Goal: Obtain resource: Download file/media

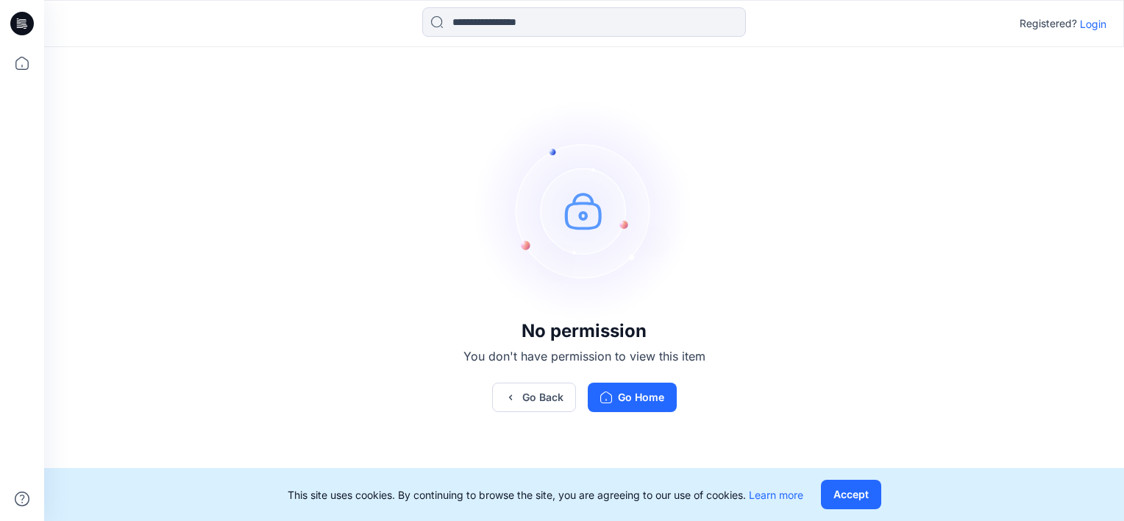
click at [1088, 25] on p "Login" at bounding box center [1093, 23] width 26 height 15
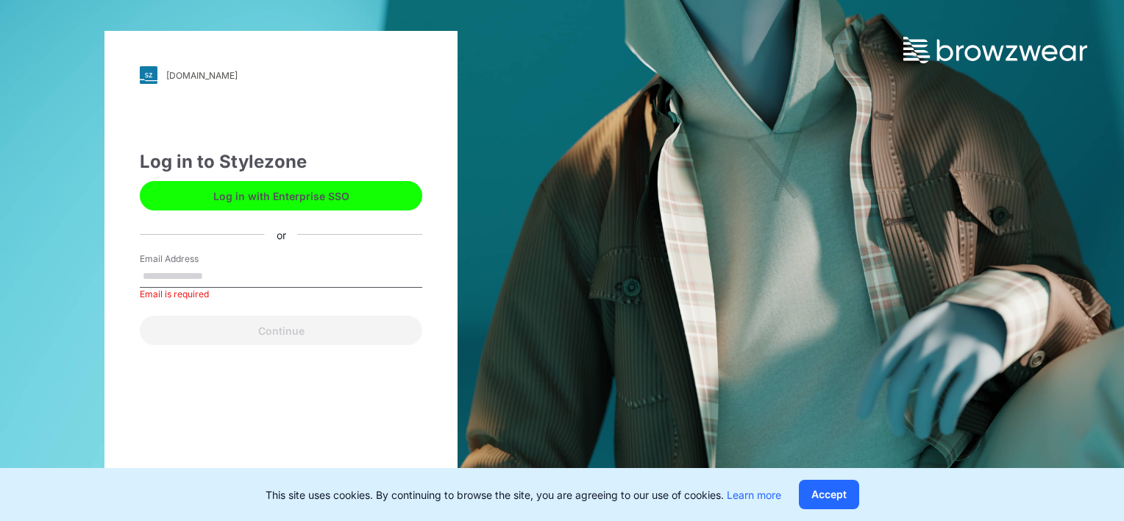
click at [291, 191] on button "Log in with Enterprise SSO" at bounding box center [281, 195] width 283 height 29
click at [233, 269] on input "Email Address" at bounding box center [281, 277] width 283 height 22
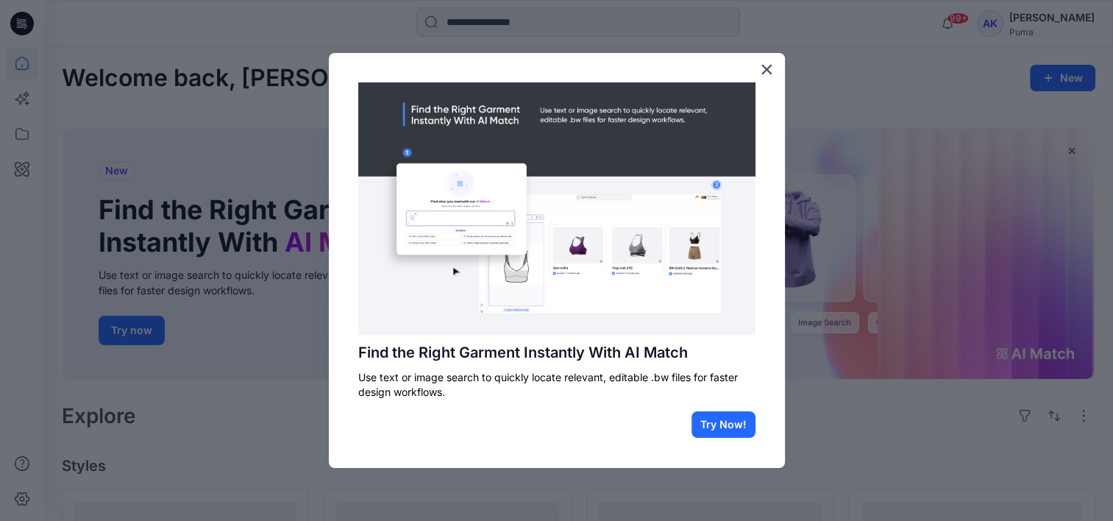
click at [776, 74] on div "Find the Right Garment Instantly With AI Match Use text or image search to quic…" at bounding box center [557, 260] width 456 height 415
click at [762, 68] on button "×" at bounding box center [767, 69] width 14 height 24
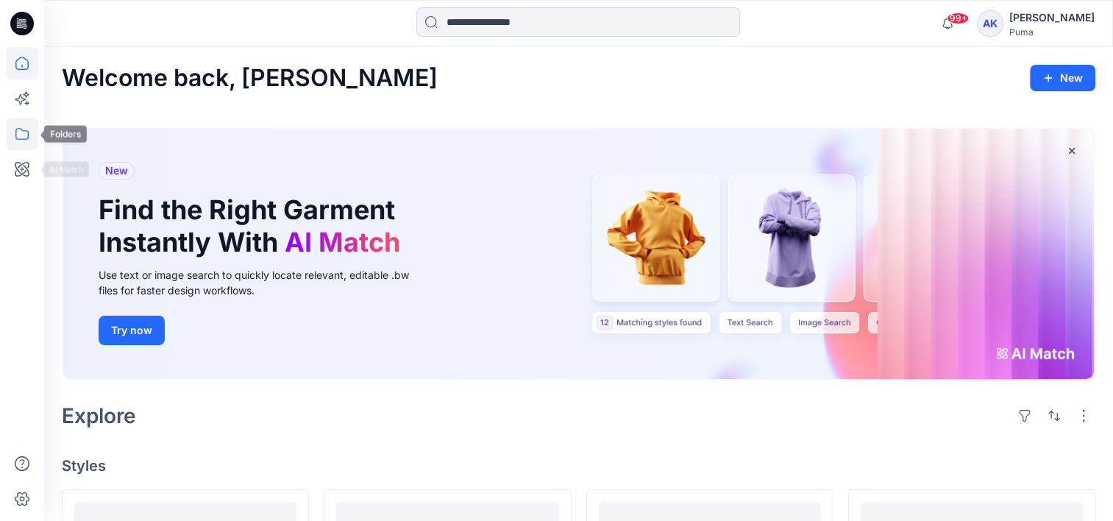
click at [26, 132] on icon at bounding box center [22, 134] width 32 height 32
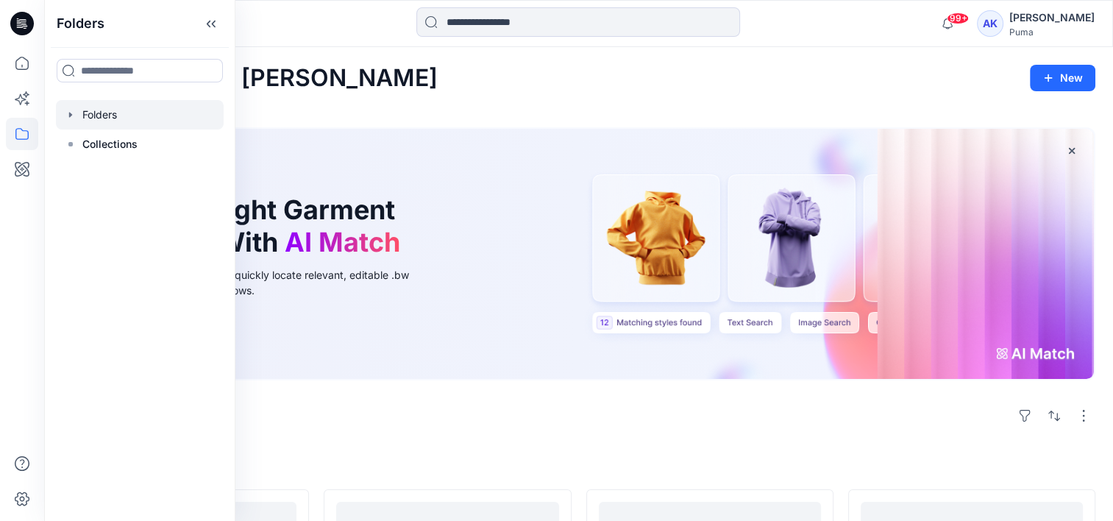
click at [106, 116] on div at bounding box center [140, 114] width 168 height 29
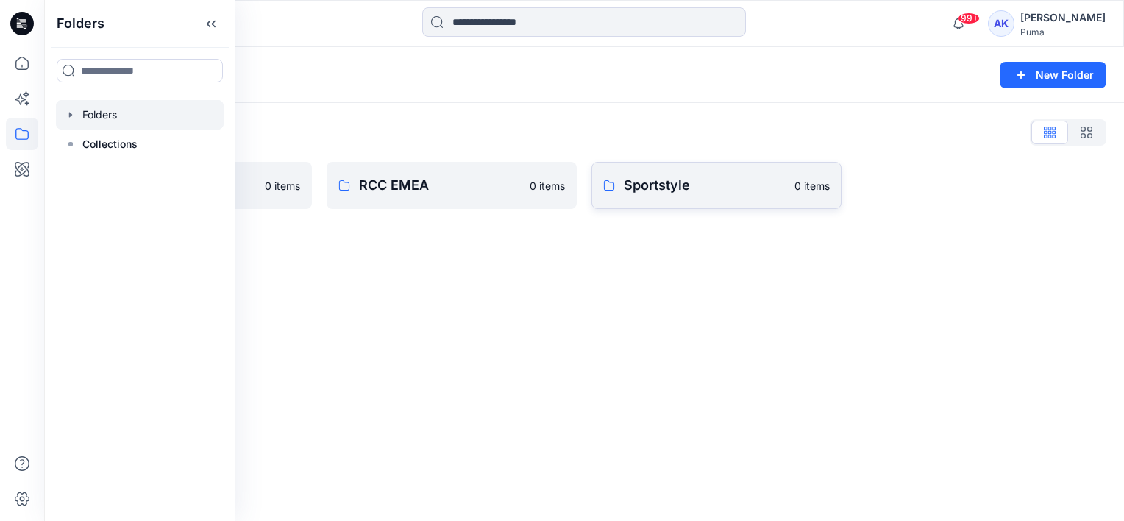
click at [723, 182] on p "Sportstyle" at bounding box center [705, 185] width 162 height 21
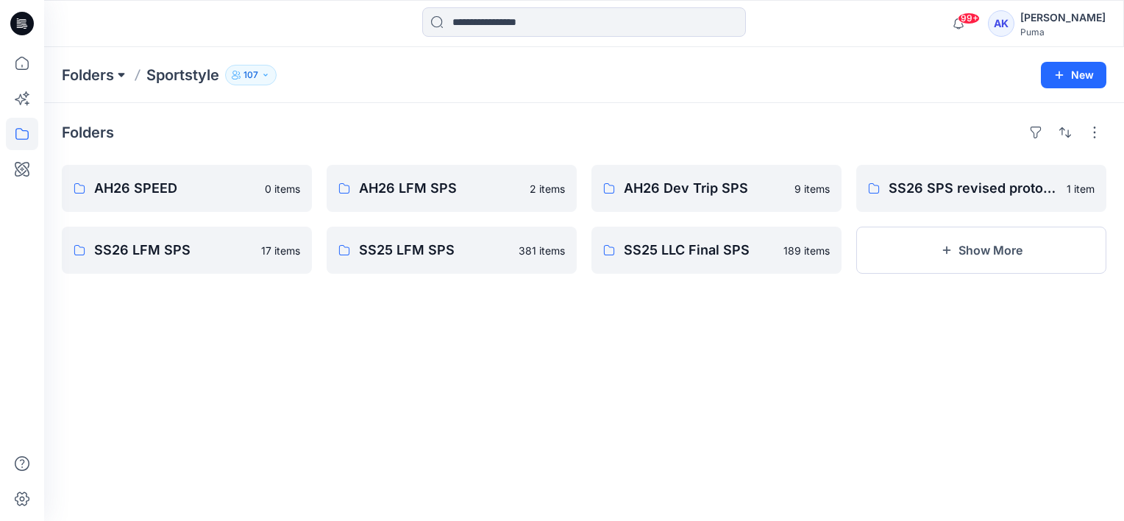
click at [121, 71] on button at bounding box center [121, 75] width 15 height 21
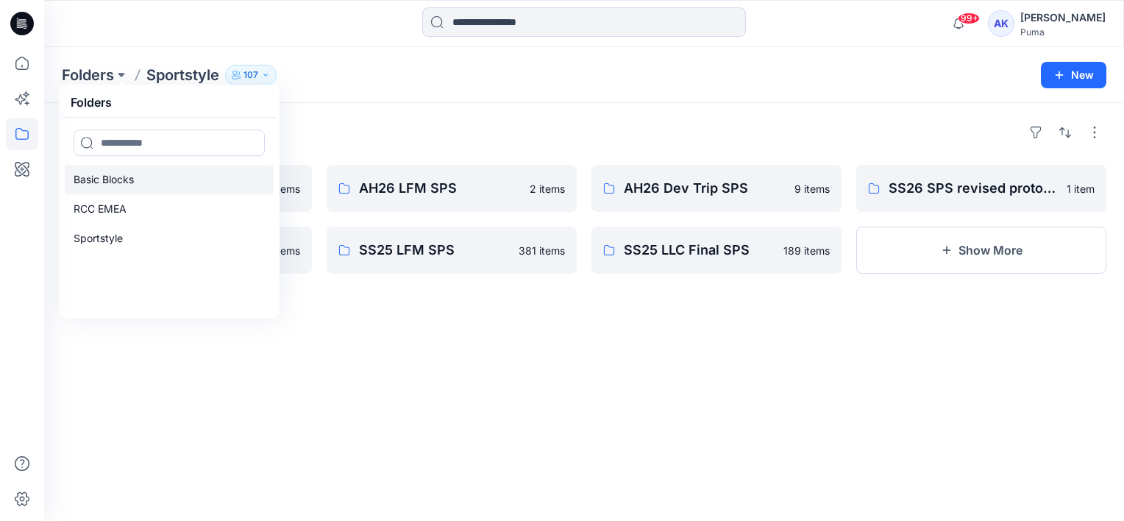
click at [117, 176] on p "Basic Blocks" at bounding box center [104, 180] width 60 height 18
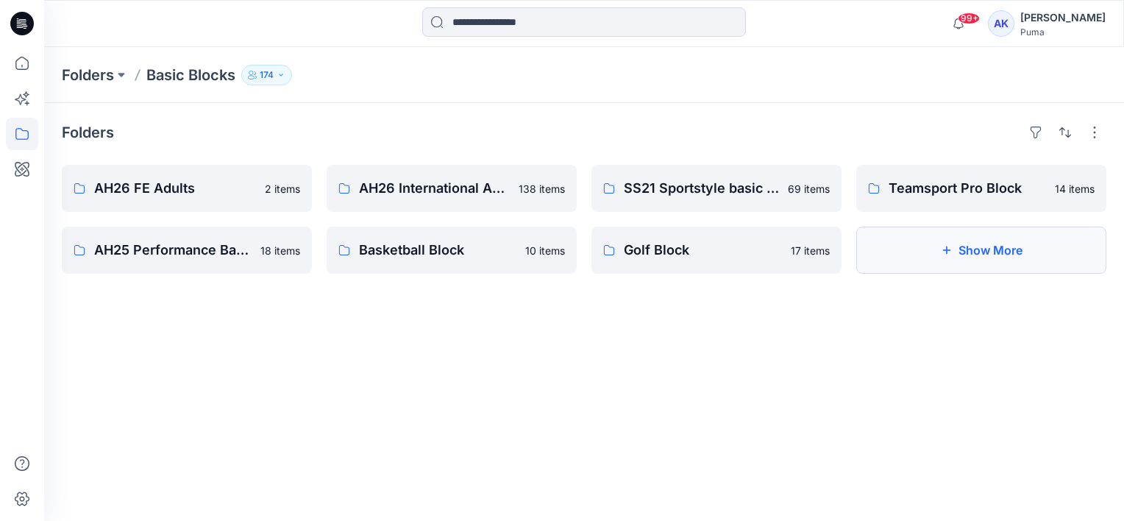
click at [1013, 268] on button "Show More" at bounding box center [982, 250] width 250 height 47
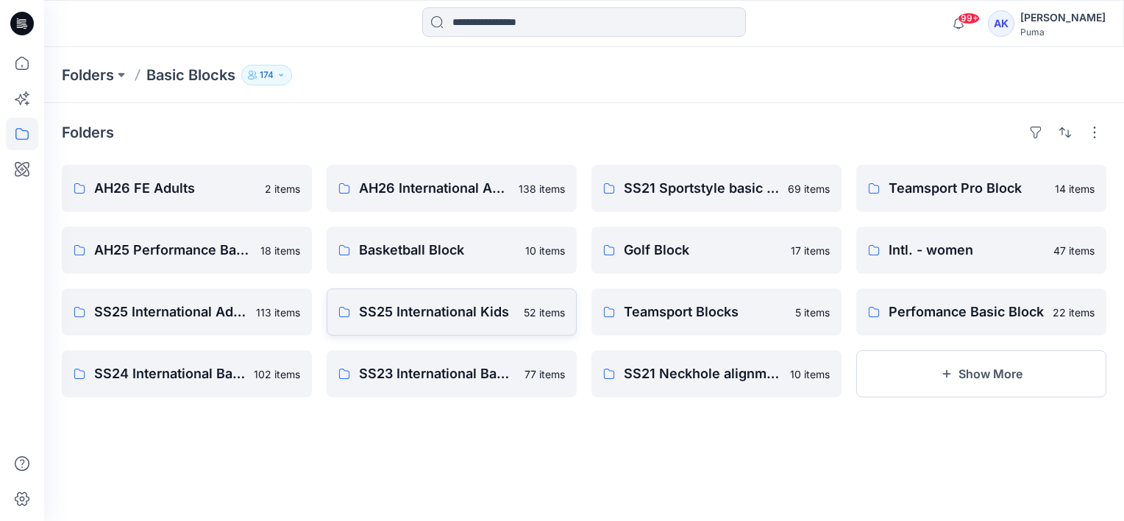
click at [444, 316] on p "SS25 International Kids" at bounding box center [437, 312] width 156 height 21
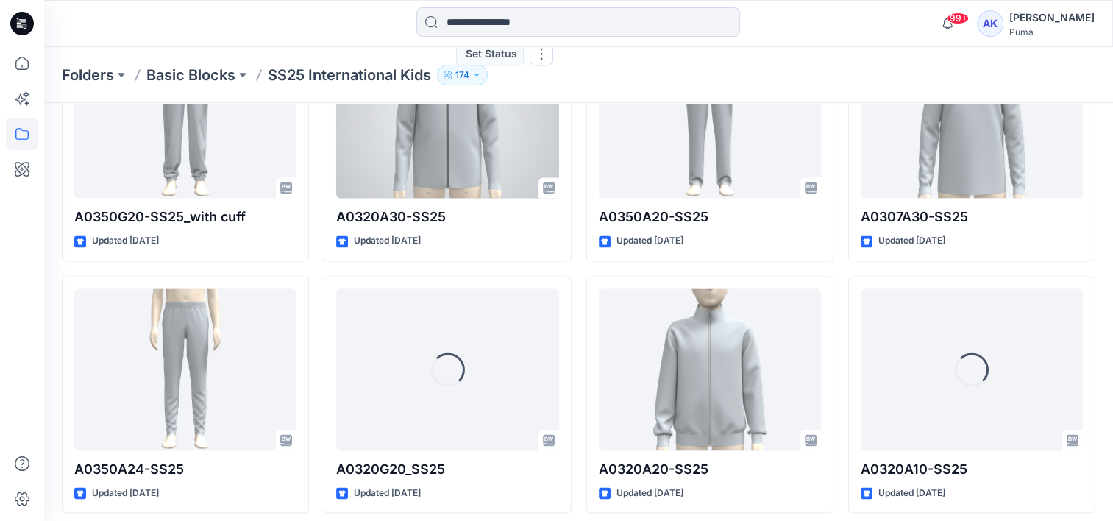
scroll to position [2534, 0]
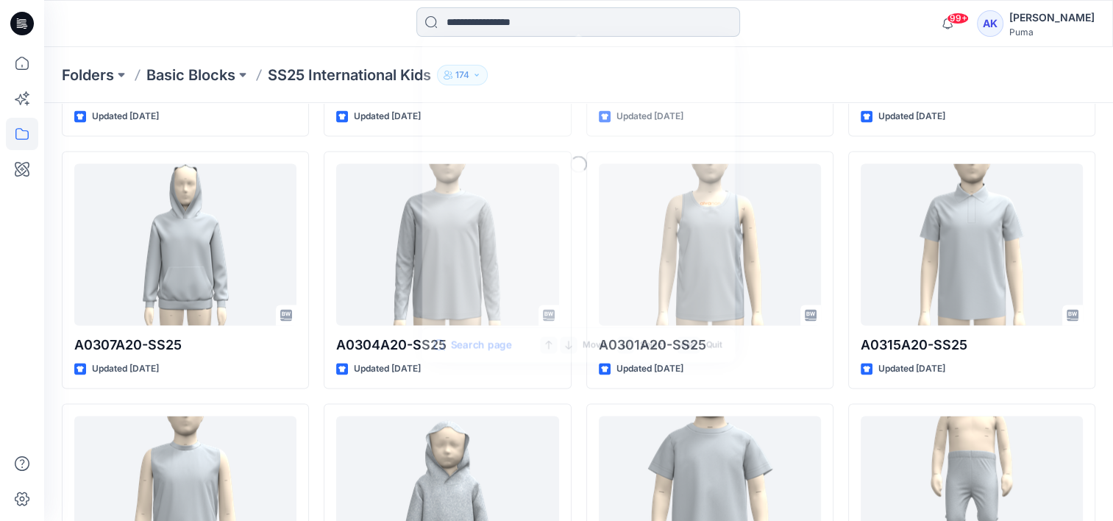
click at [550, 26] on input at bounding box center [579, 21] width 324 height 29
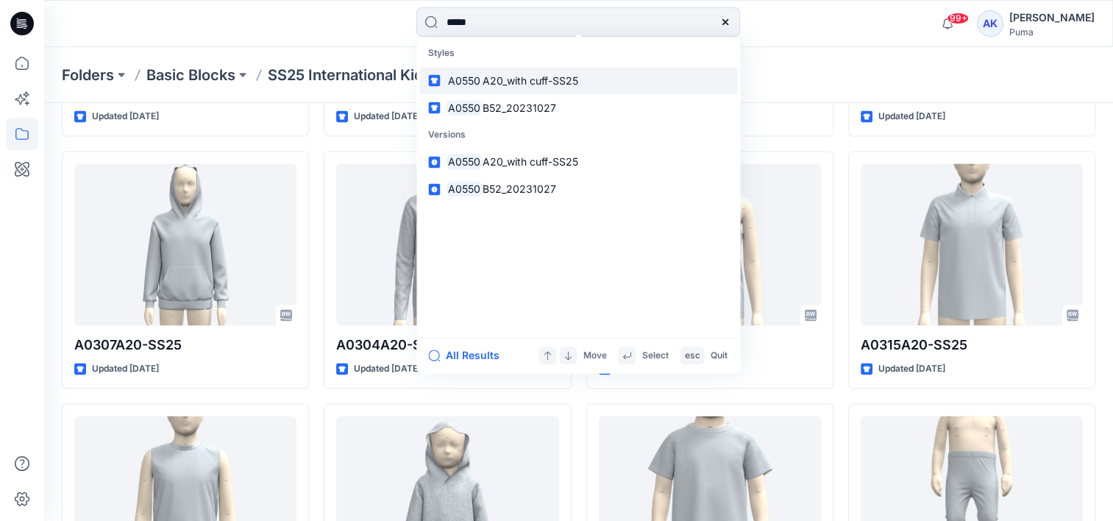
type input "*****"
click at [536, 77] on span "A20_with cuff-SS25" at bounding box center [531, 80] width 96 height 13
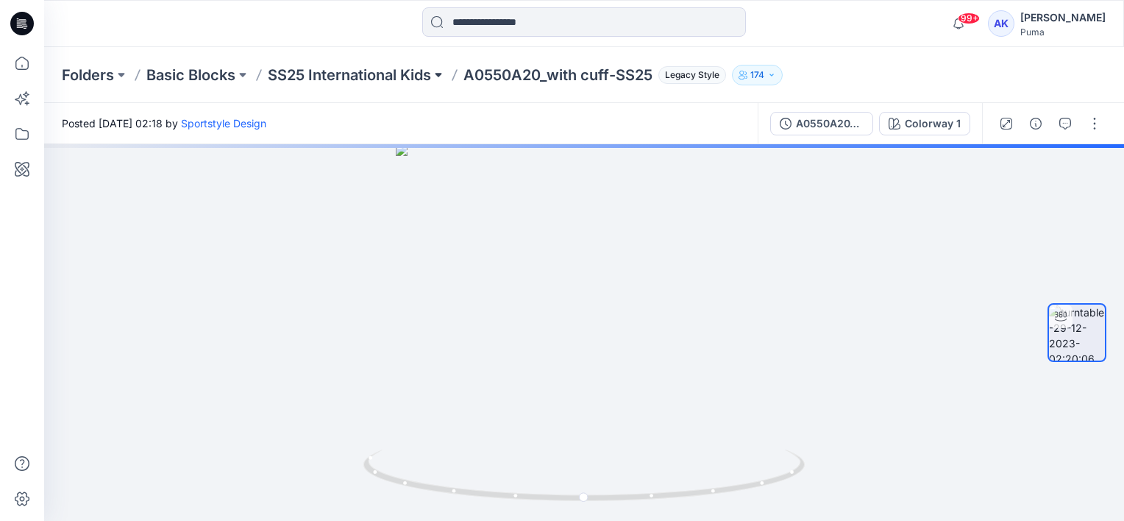
click at [443, 73] on button at bounding box center [438, 75] width 15 height 21
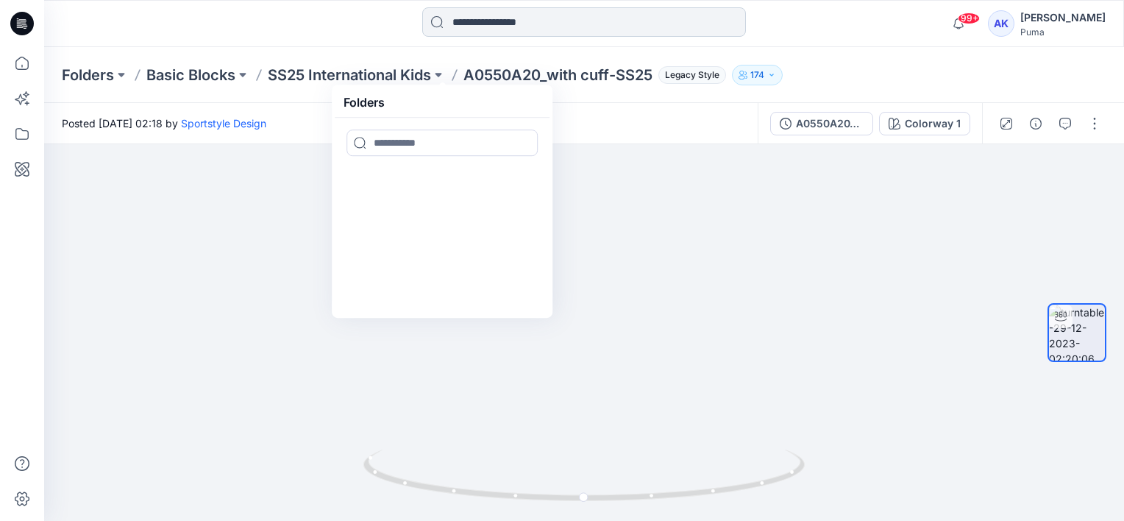
click at [555, 18] on input at bounding box center [584, 21] width 324 height 29
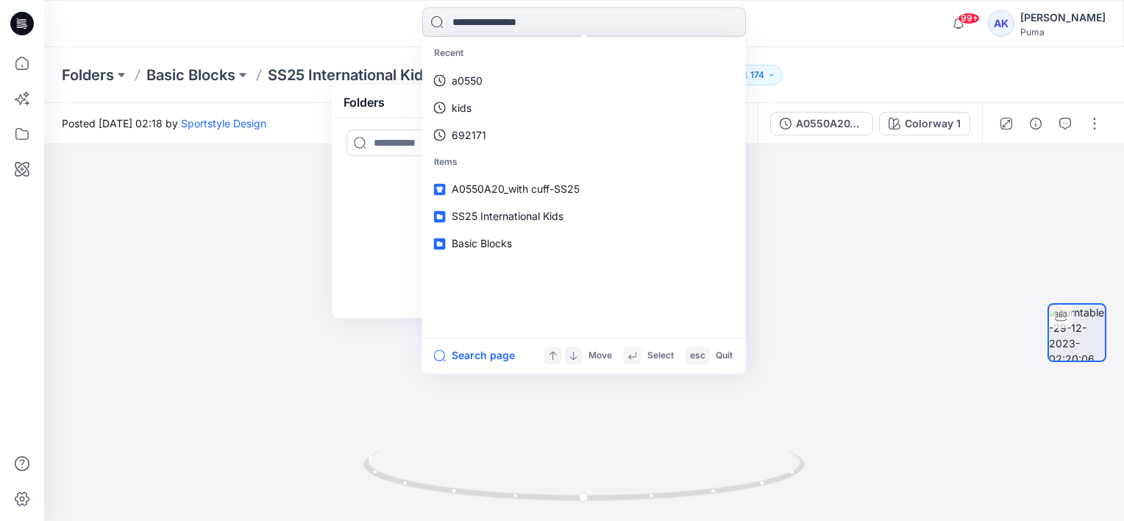
click at [553, 20] on input at bounding box center [584, 21] width 324 height 29
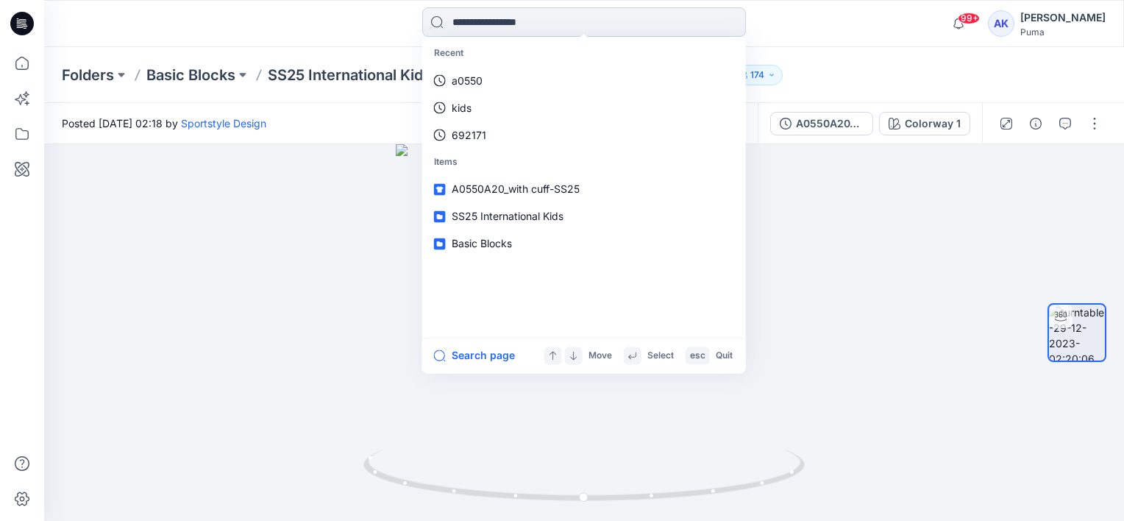
click at [553, 20] on input at bounding box center [584, 21] width 324 height 29
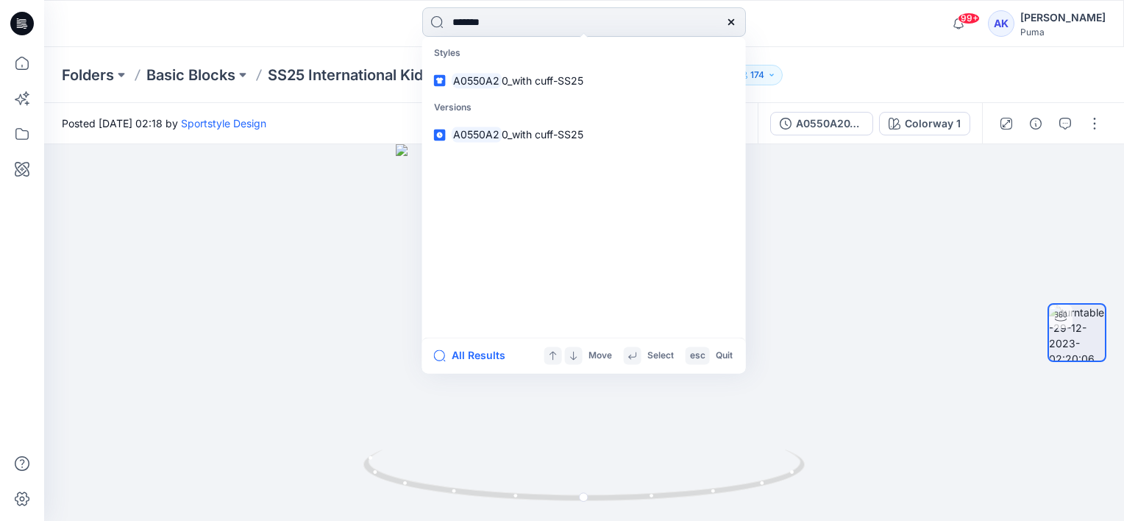
type input "********"
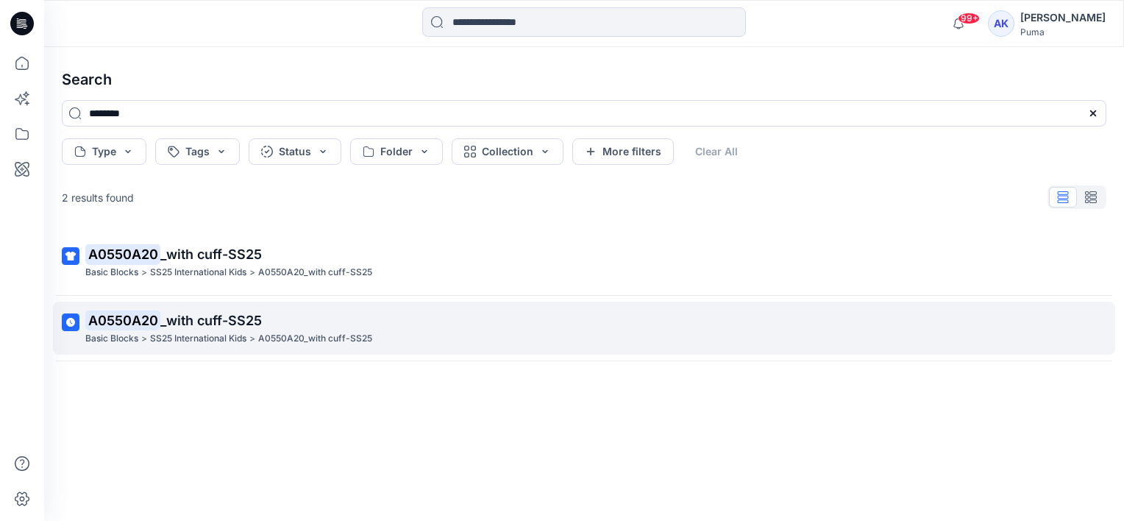
click at [258, 314] on span "_with cuff-SS25" at bounding box center [211, 320] width 102 height 15
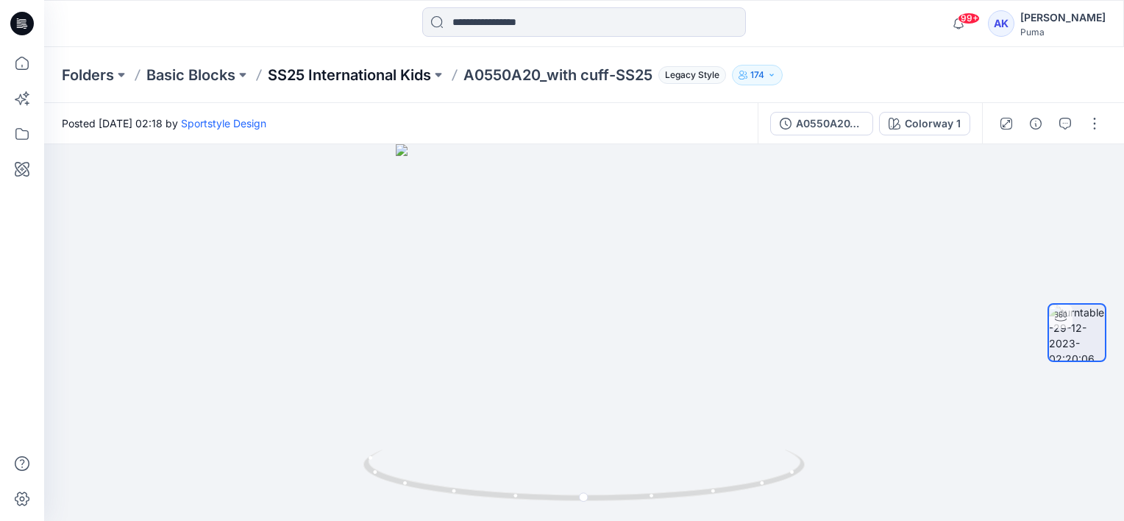
click at [390, 79] on p "SS25 International Kids" at bounding box center [349, 75] width 163 height 21
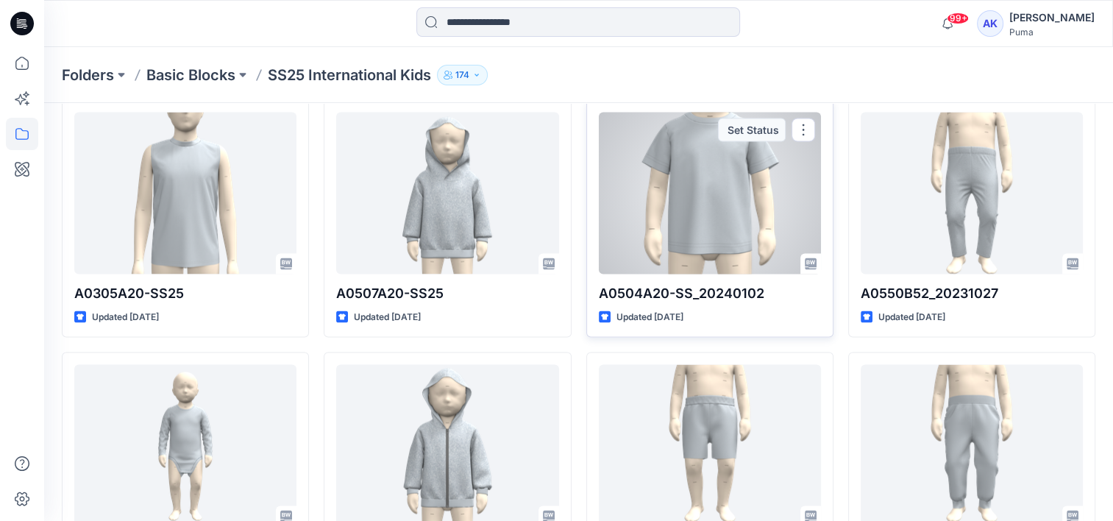
scroll to position [2919, 0]
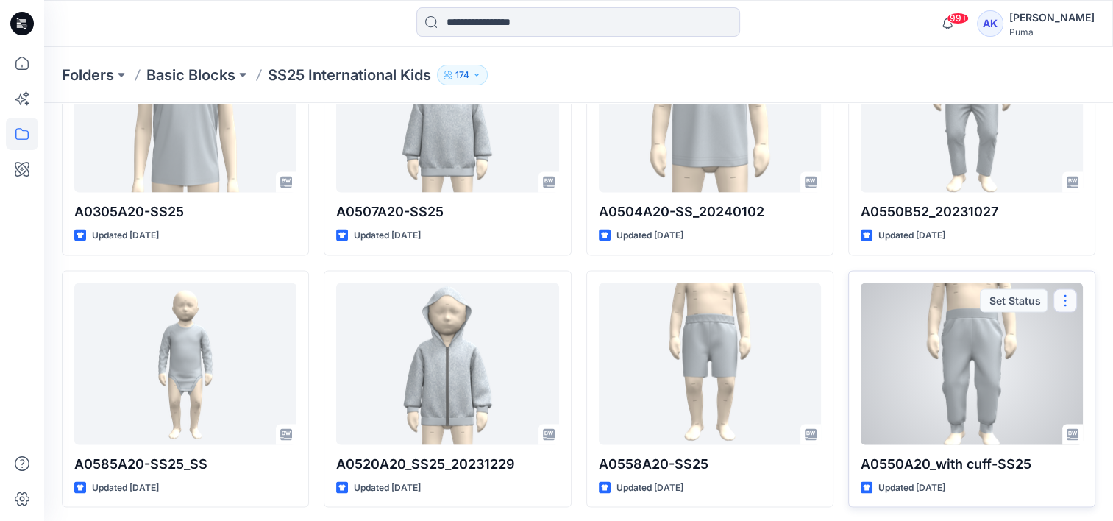
click at [1065, 300] on button "button" at bounding box center [1066, 301] width 24 height 24
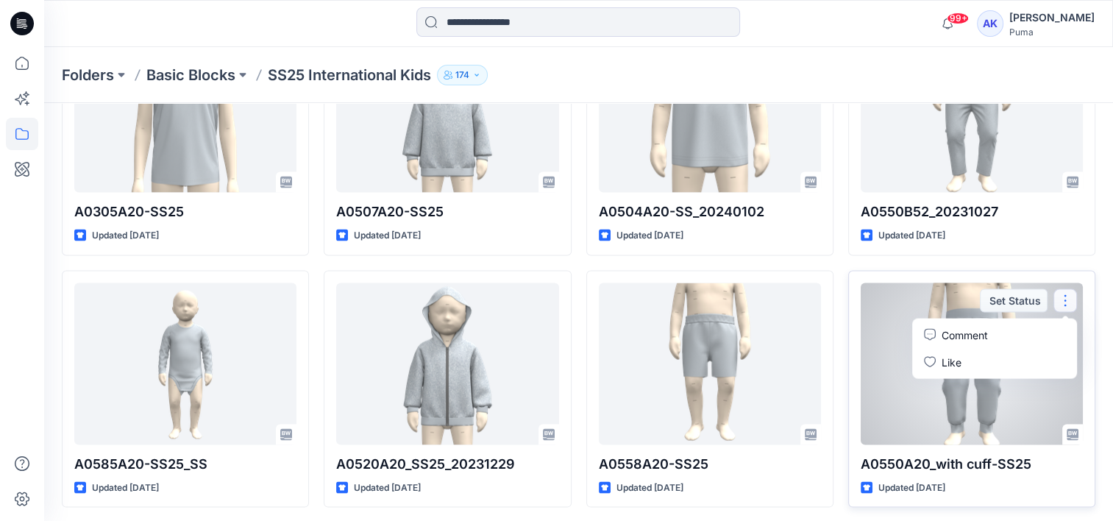
click at [868, 297] on div at bounding box center [972, 364] width 222 height 162
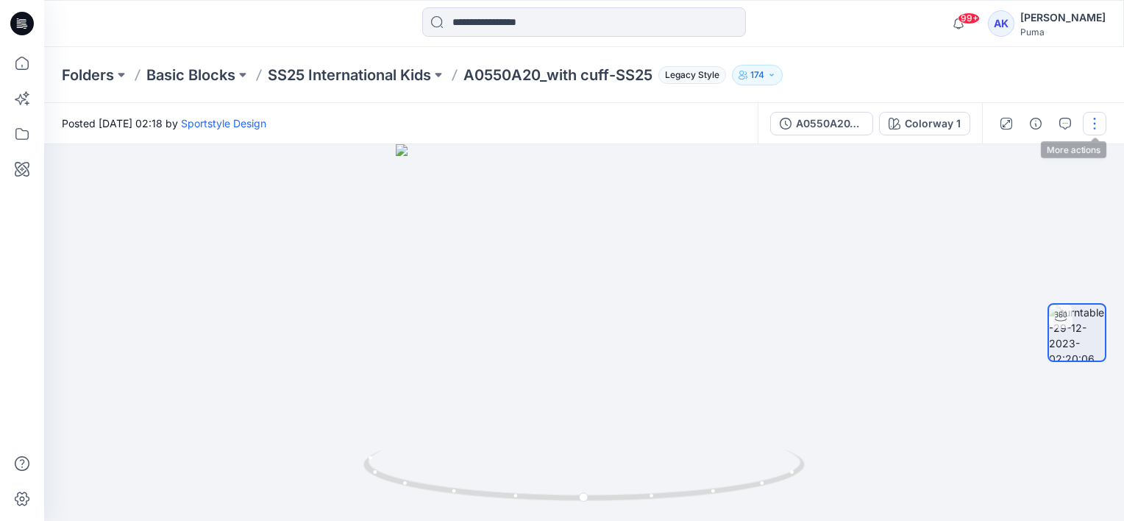
click at [1092, 124] on button "button" at bounding box center [1095, 124] width 24 height 24
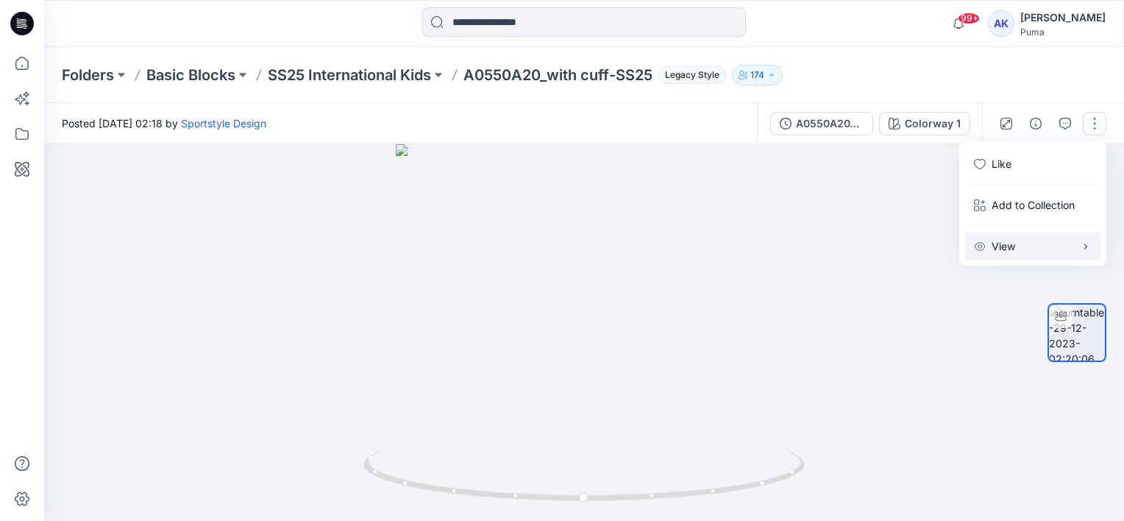
click at [1011, 256] on button "View" at bounding box center [1033, 246] width 135 height 27
click at [1080, 233] on button "View" at bounding box center [1033, 246] width 135 height 27
click at [1032, 120] on icon "button" at bounding box center [1036, 124] width 12 height 12
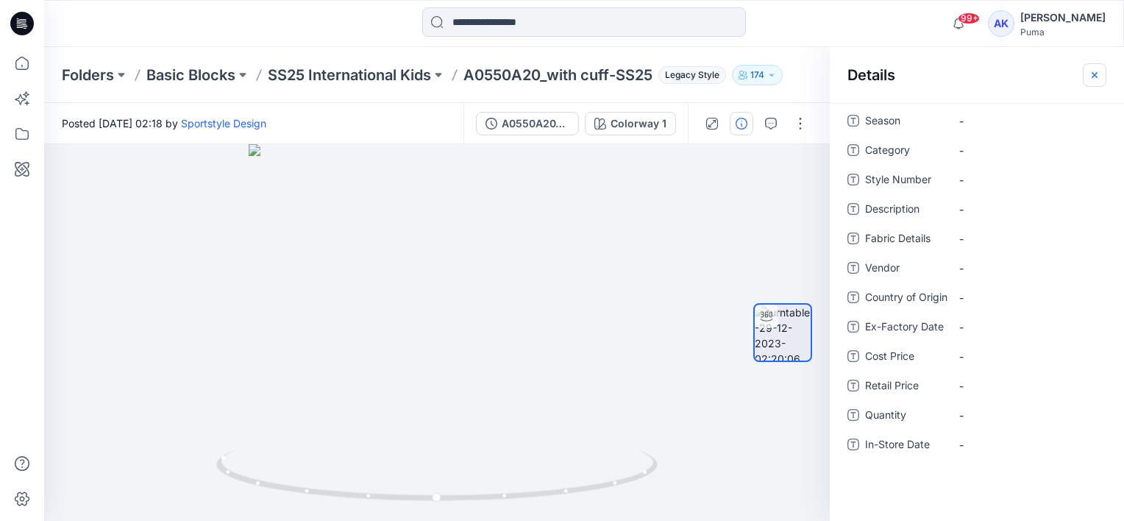
click at [1091, 74] on icon "button" at bounding box center [1095, 75] width 12 height 12
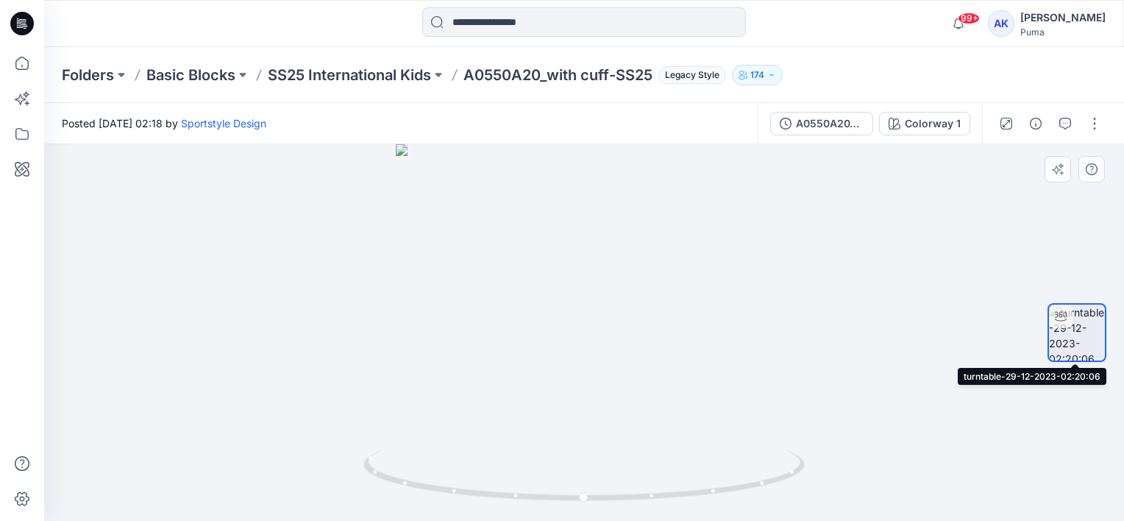
click at [1075, 327] on img at bounding box center [1077, 333] width 56 height 56
click at [1065, 169] on button "button" at bounding box center [1058, 169] width 26 height 26
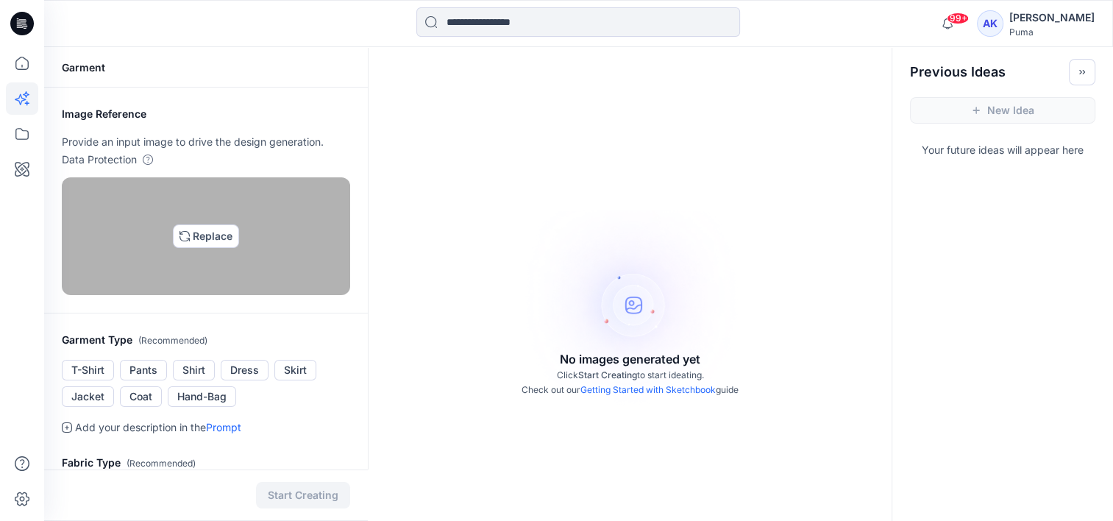
click at [212, 230] on img at bounding box center [206, 236] width 12 height 12
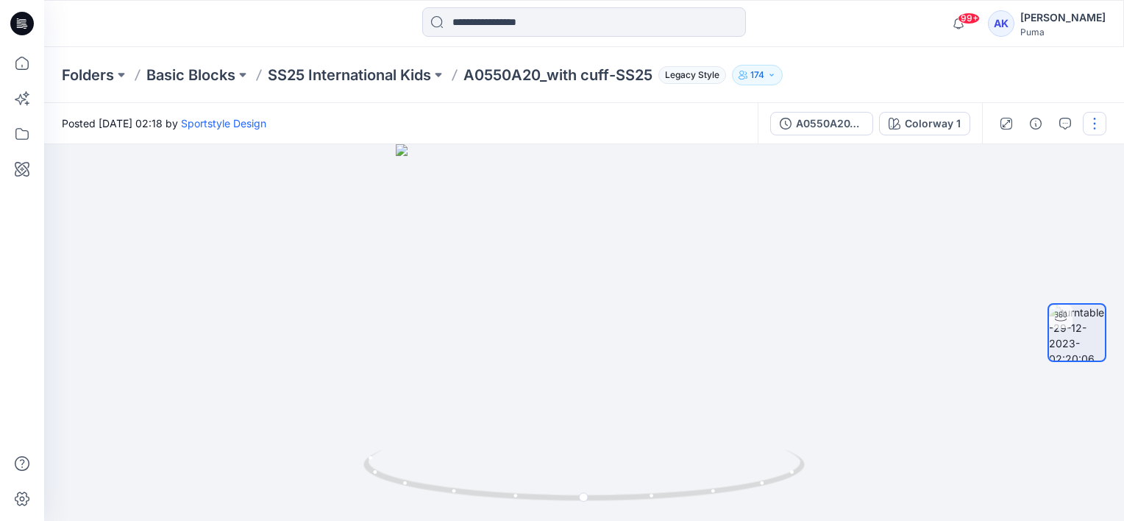
click at [1098, 124] on button "button" at bounding box center [1095, 124] width 24 height 24
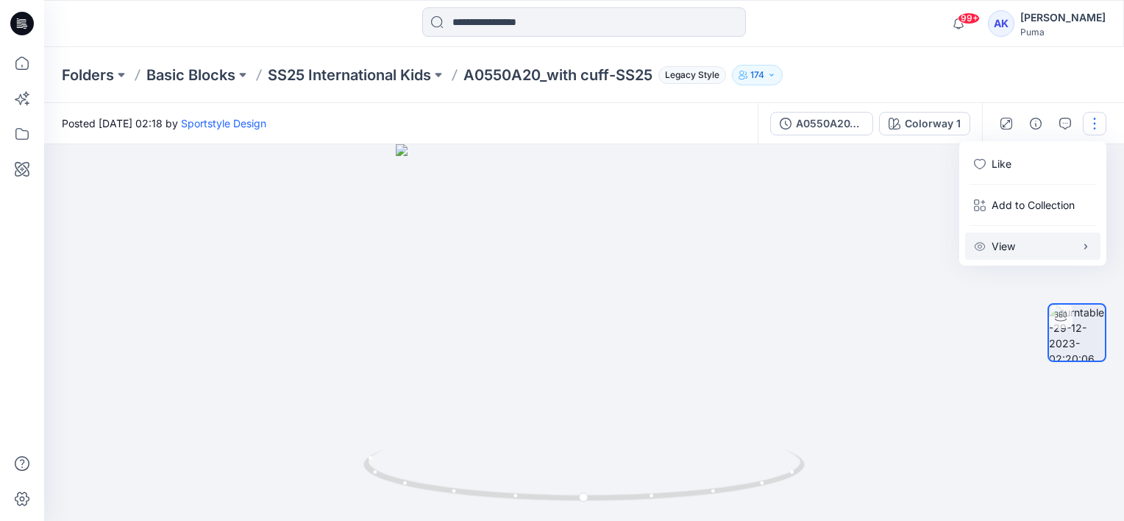
click at [1080, 249] on icon "button" at bounding box center [1086, 247] width 12 height 12
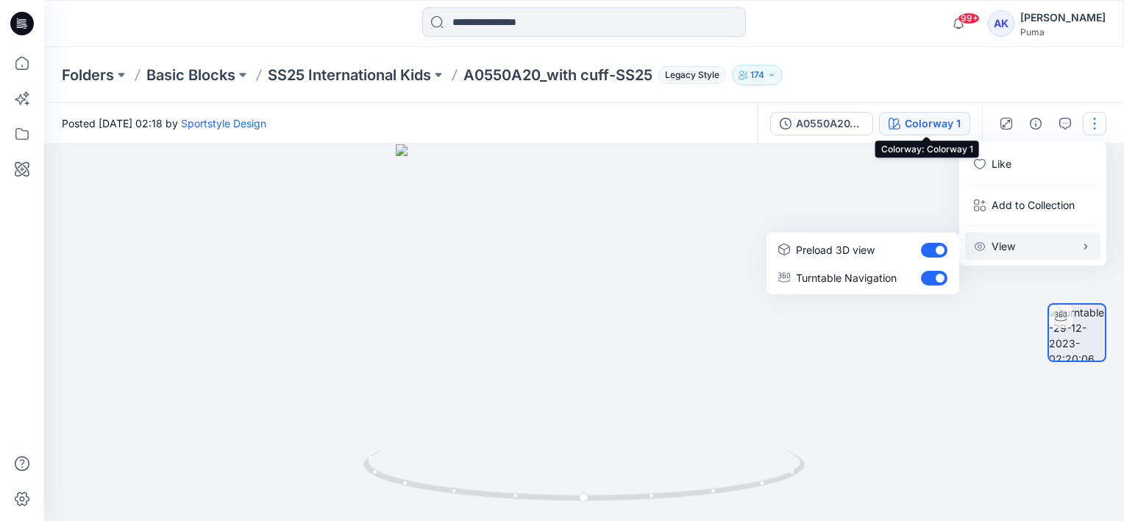
click at [927, 129] on div "Colorway 1" at bounding box center [933, 124] width 56 height 16
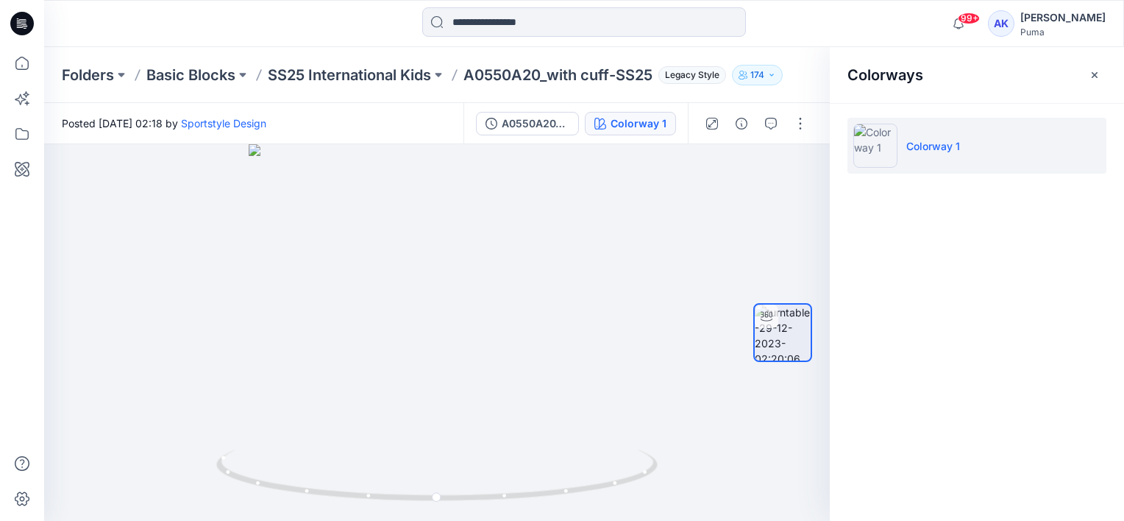
click at [1090, 138] on li "Colorway 1" at bounding box center [977, 146] width 259 height 56
click at [798, 118] on button "button" at bounding box center [801, 124] width 24 height 24
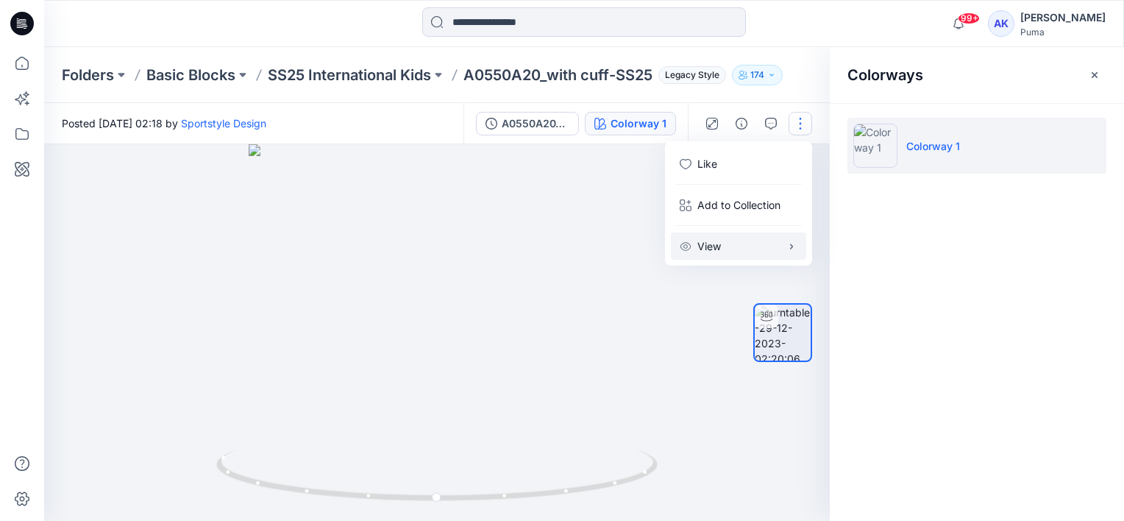
click at [782, 244] on button "View" at bounding box center [738, 246] width 135 height 27
click at [764, 121] on button "button" at bounding box center [771, 124] width 24 height 24
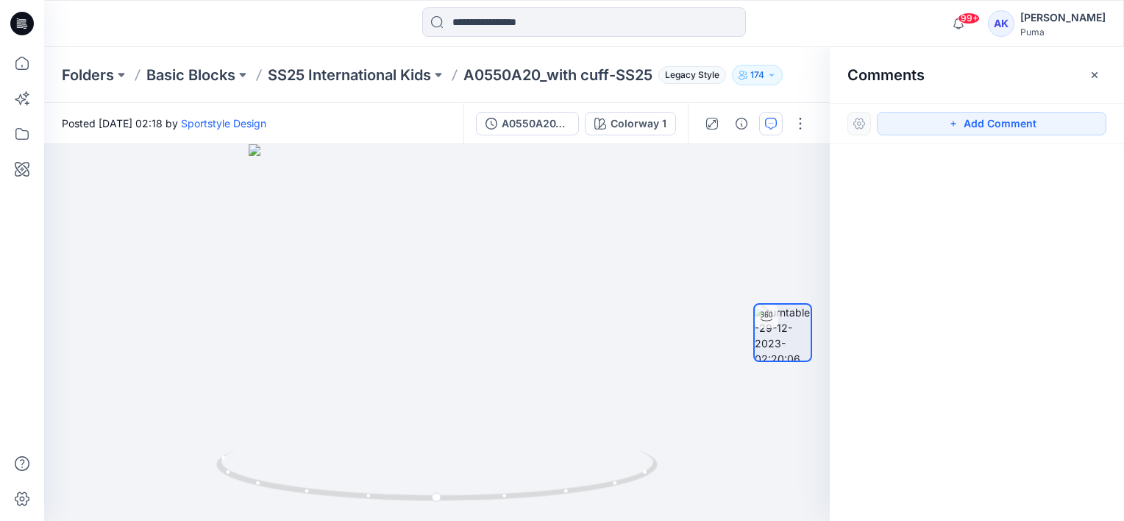
click at [764, 121] on button "button" at bounding box center [771, 124] width 24 height 24
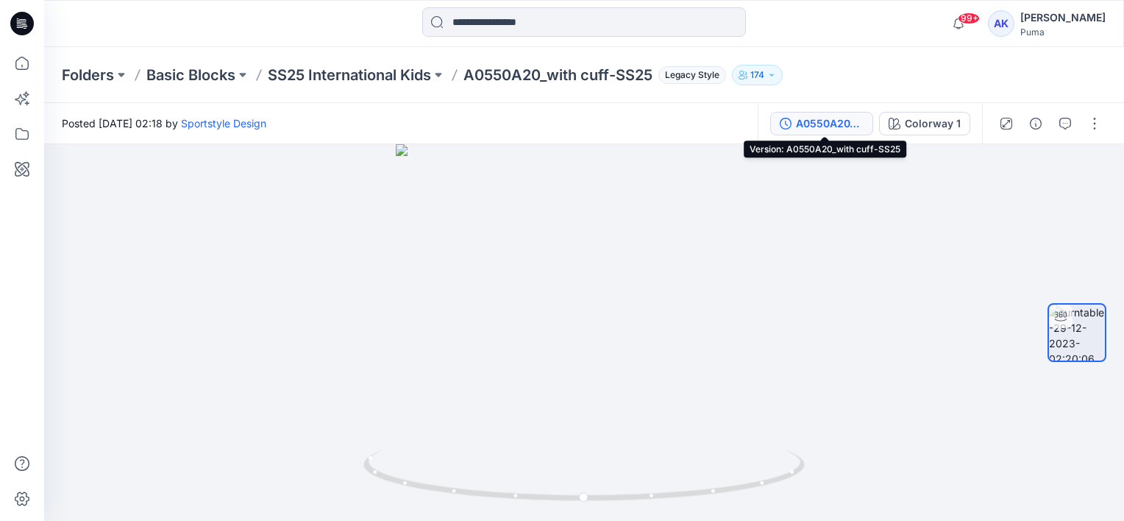
click at [818, 124] on div "A0550A20_with cuff-SS25" at bounding box center [830, 124] width 68 height 16
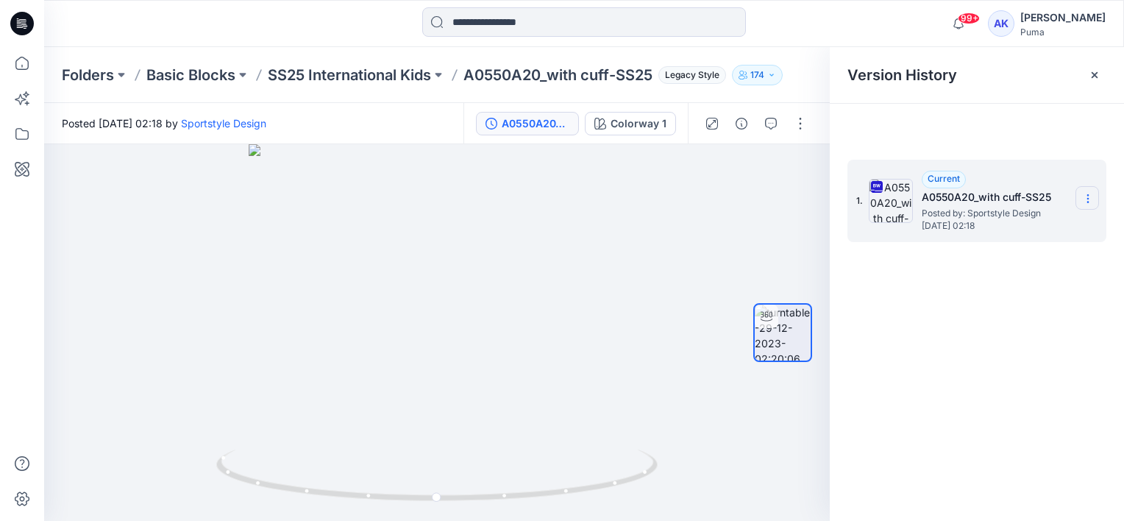
click at [1092, 196] on icon at bounding box center [1089, 199] width 12 height 12
click at [1055, 230] on span "Download Source BW File" at bounding box center [1014, 228] width 124 height 18
